Goal: Information Seeking & Learning: Learn about a topic

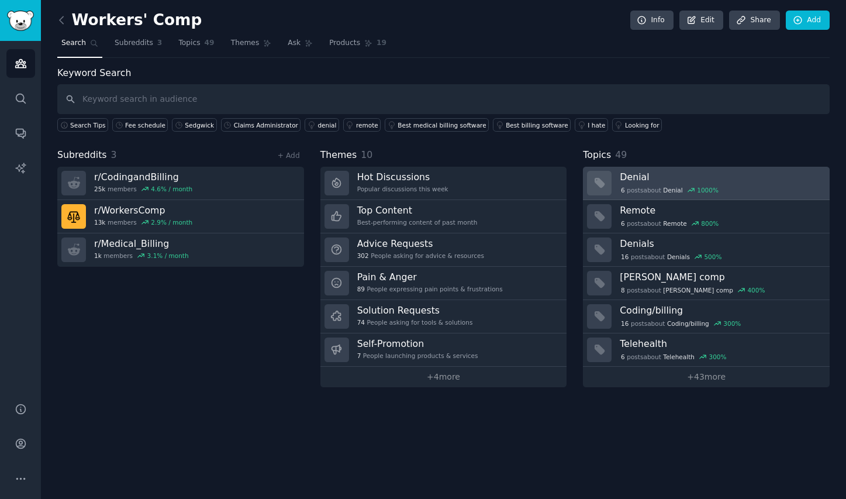
click at [797, 182] on h3 "Denial" at bounding box center [720, 177] width 202 height 12
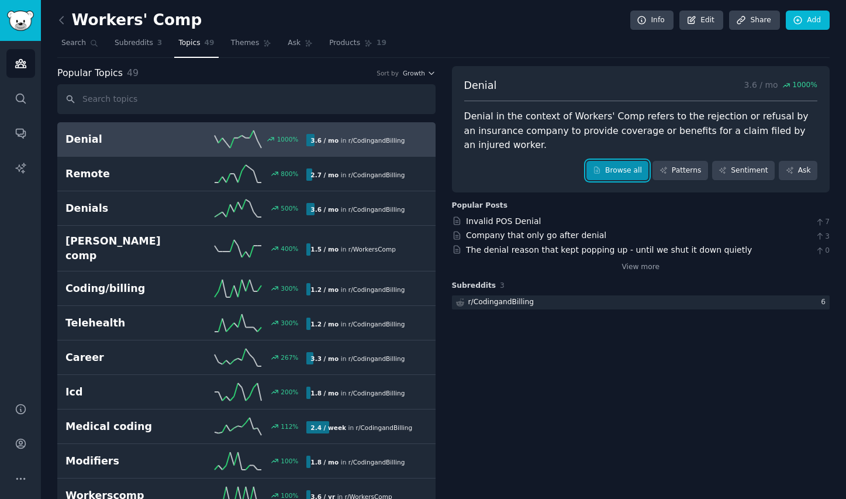
click at [633, 164] on link "Browse all" at bounding box center [617, 171] width 63 height 20
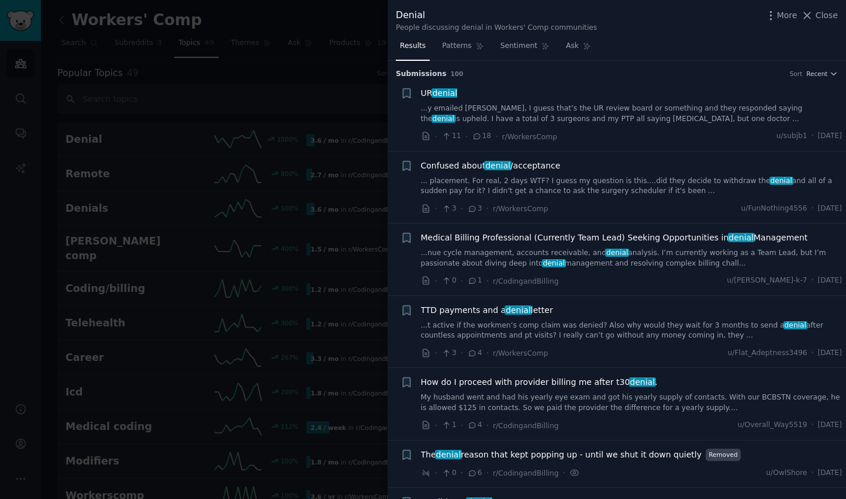
click at [574, 99] on div "UR denial" at bounding box center [631, 93] width 421 height 12
click at [587, 114] on link "...y emailed [PERSON_NAME], I guess that’s the UR review board or something and…" at bounding box center [631, 113] width 421 height 20
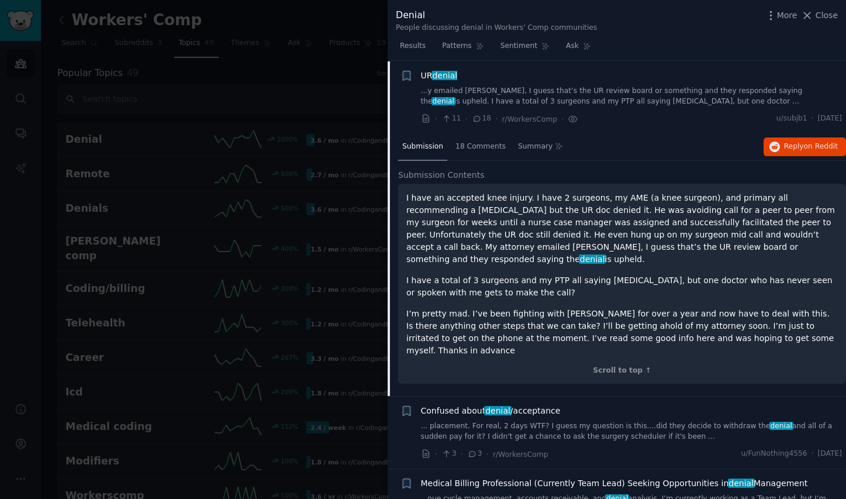
scroll to position [18, 0]
click at [591, 81] on div "UR denial ...y emailed [PERSON_NAME], I guess that’s the UR review board or som…" at bounding box center [631, 87] width 421 height 37
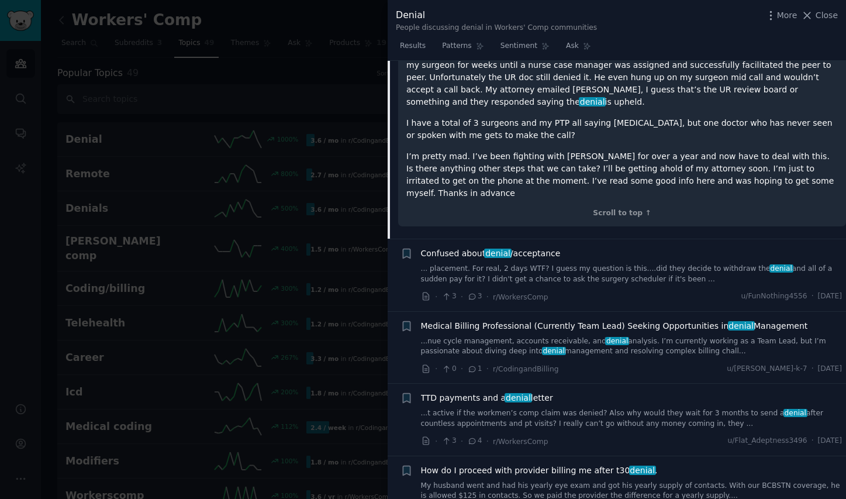
scroll to position [175, 0]
click at [586, 293] on li "+ Confused about denial /acceptance ... placement. For real, 2 days WTF? I gues…" at bounding box center [616, 274] width 458 height 72
click at [606, 263] on link "... placement. For real, 2 days WTF? I guess my question is this....did they de…" at bounding box center [631, 273] width 421 height 20
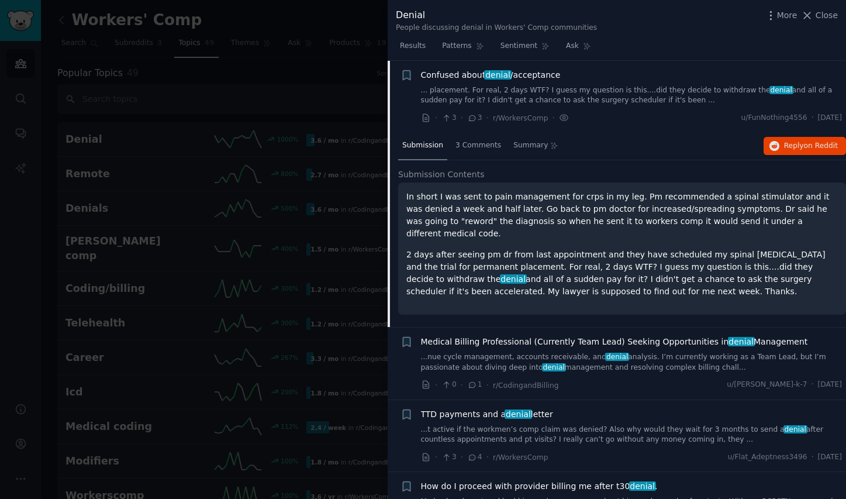
scroll to position [276, 0]
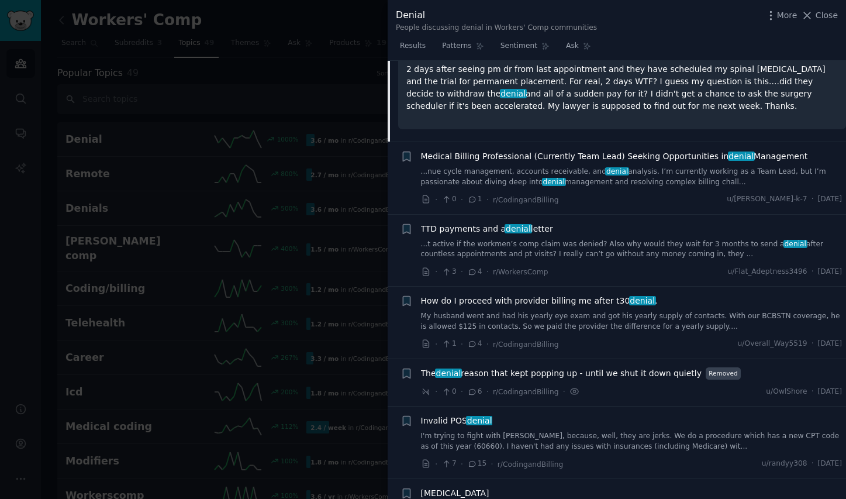
click at [622, 239] on link "...t active if the workmen’s comp claim was denied? Also why would they wait fo…" at bounding box center [631, 249] width 421 height 20
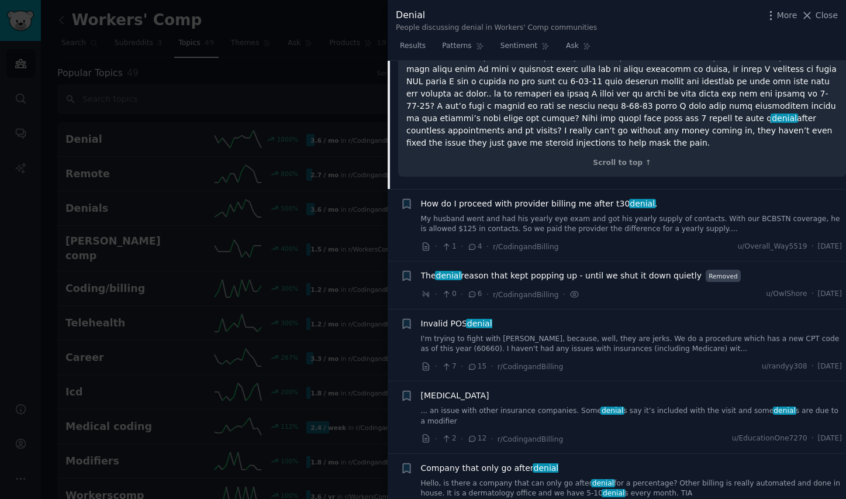
scroll to position [474, 0]
click at [586, 333] on link "I'm trying to fight with [PERSON_NAME], because, well, they are jerks. We do a …" at bounding box center [631, 343] width 421 height 20
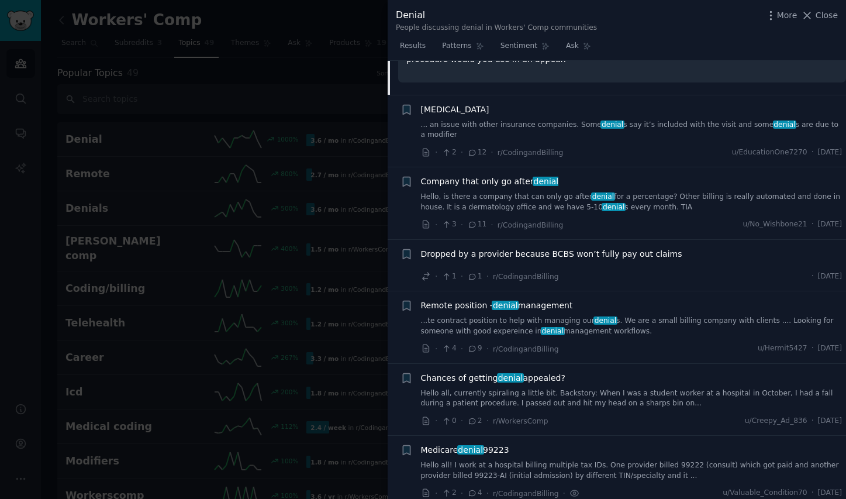
scroll to position [840, 0]
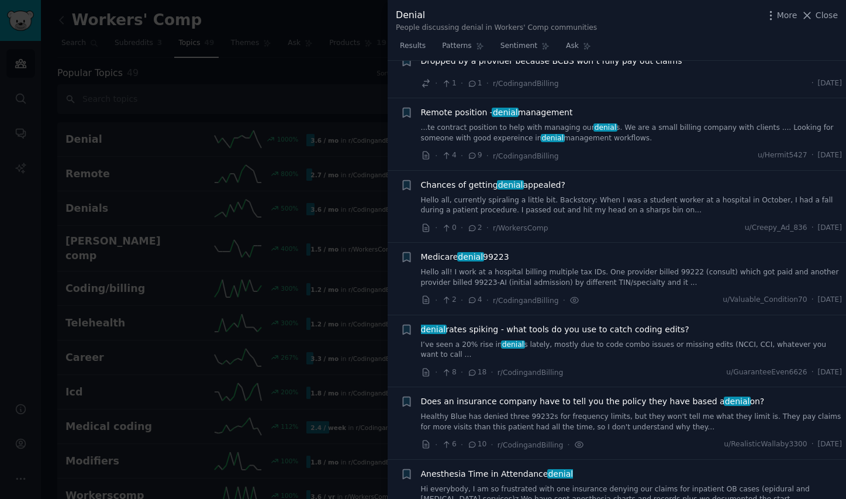
click at [666, 330] on span "denial rates spiking - what tools do you use to catch coding edits?" at bounding box center [555, 329] width 268 height 12
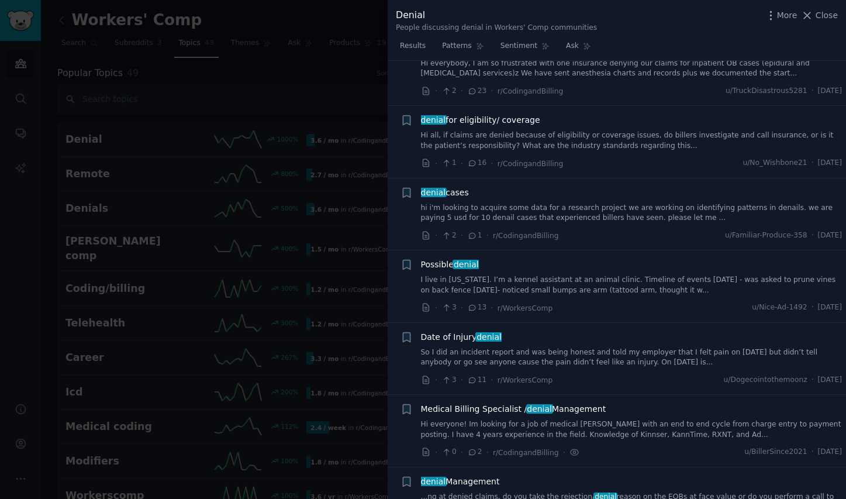
scroll to position [1373, 0]
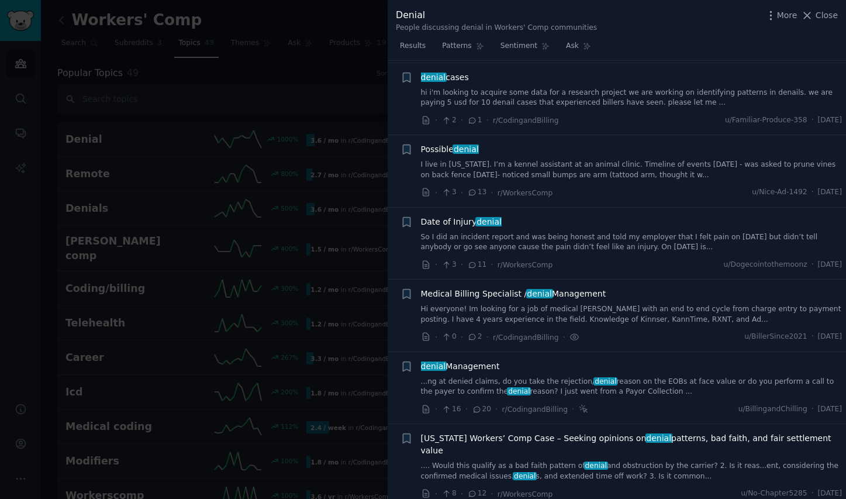
click at [628, 377] on link "...ng at denied claims, do you take the rejection/ denial reason on the EOBs at…" at bounding box center [631, 386] width 421 height 20
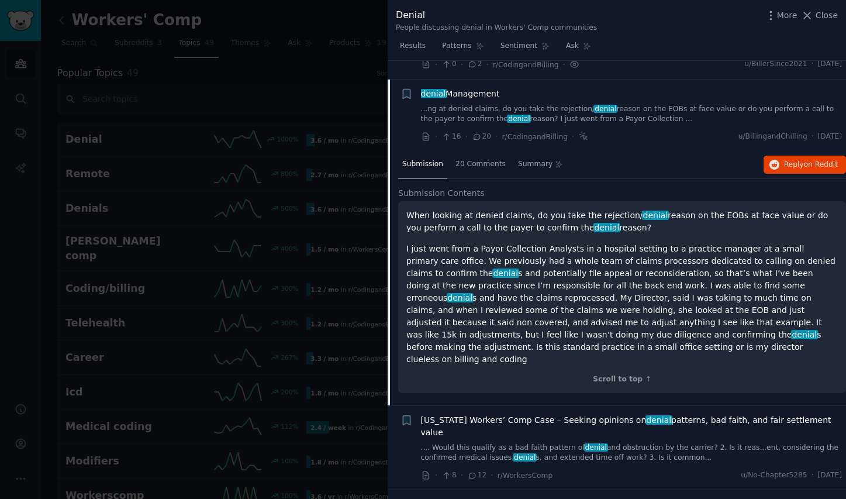
scroll to position [1489, 0]
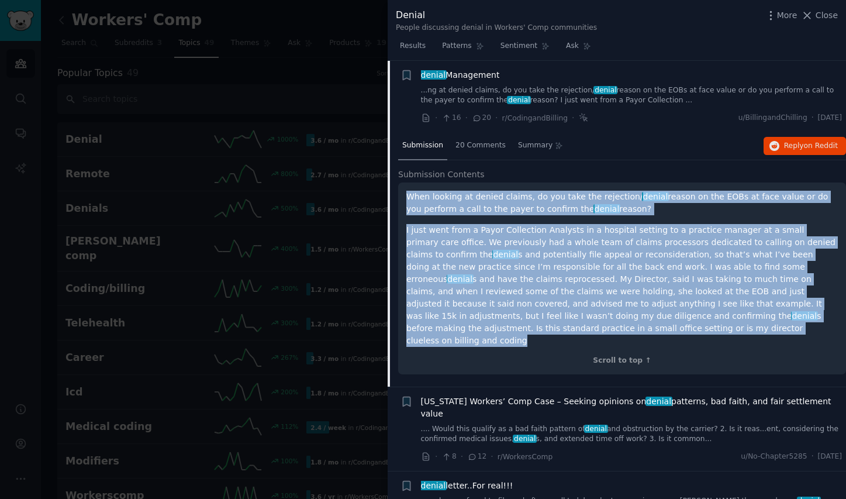
drag, startPoint x: 506, startPoint y: 330, endPoint x: 402, endPoint y: 192, distance: 172.8
click at [402, 192] on div "When looking at denied claims, do you take the rejection/ denial reason on the …" at bounding box center [622, 278] width 448 height 192
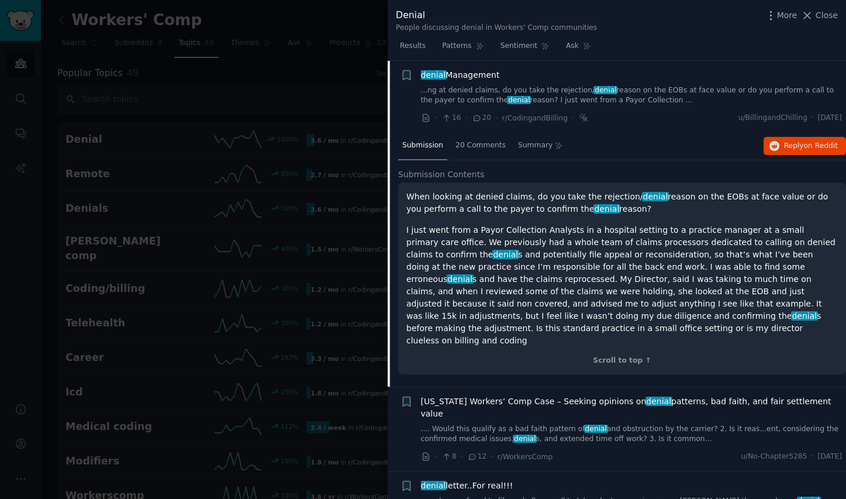
click at [525, 180] on h2 "Submission Contents" at bounding box center [622, 174] width 448 height 12
click at [794, 151] on button "Reply on Reddit" at bounding box center [804, 146] width 82 height 19
